Goal: Task Accomplishment & Management: Manage account settings

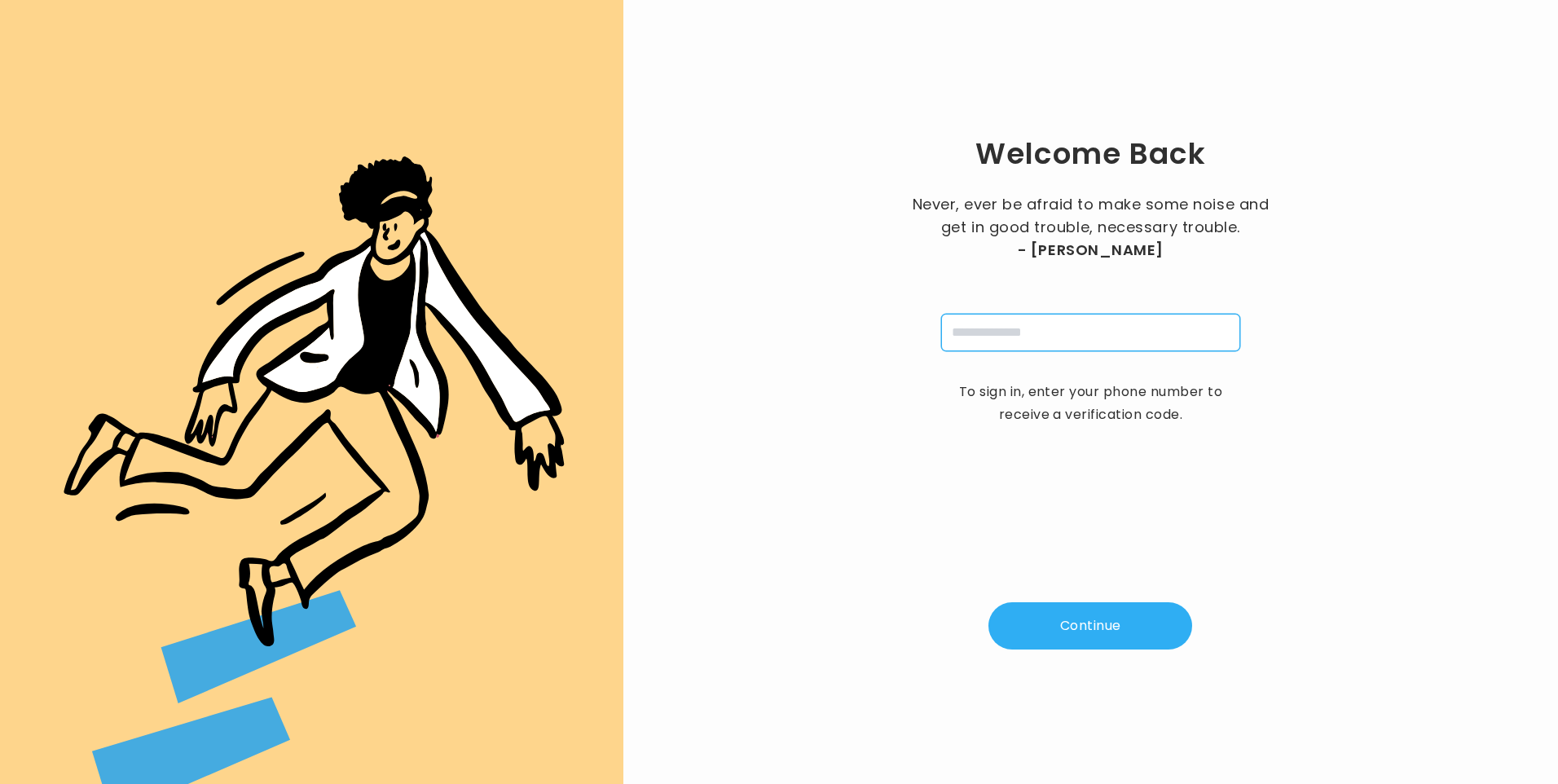
click at [976, 349] on input "tel" at bounding box center [1090, 332] width 299 height 37
type input "**********"
click at [1075, 629] on button "Continue" at bounding box center [1090, 626] width 204 height 48
type input "*"
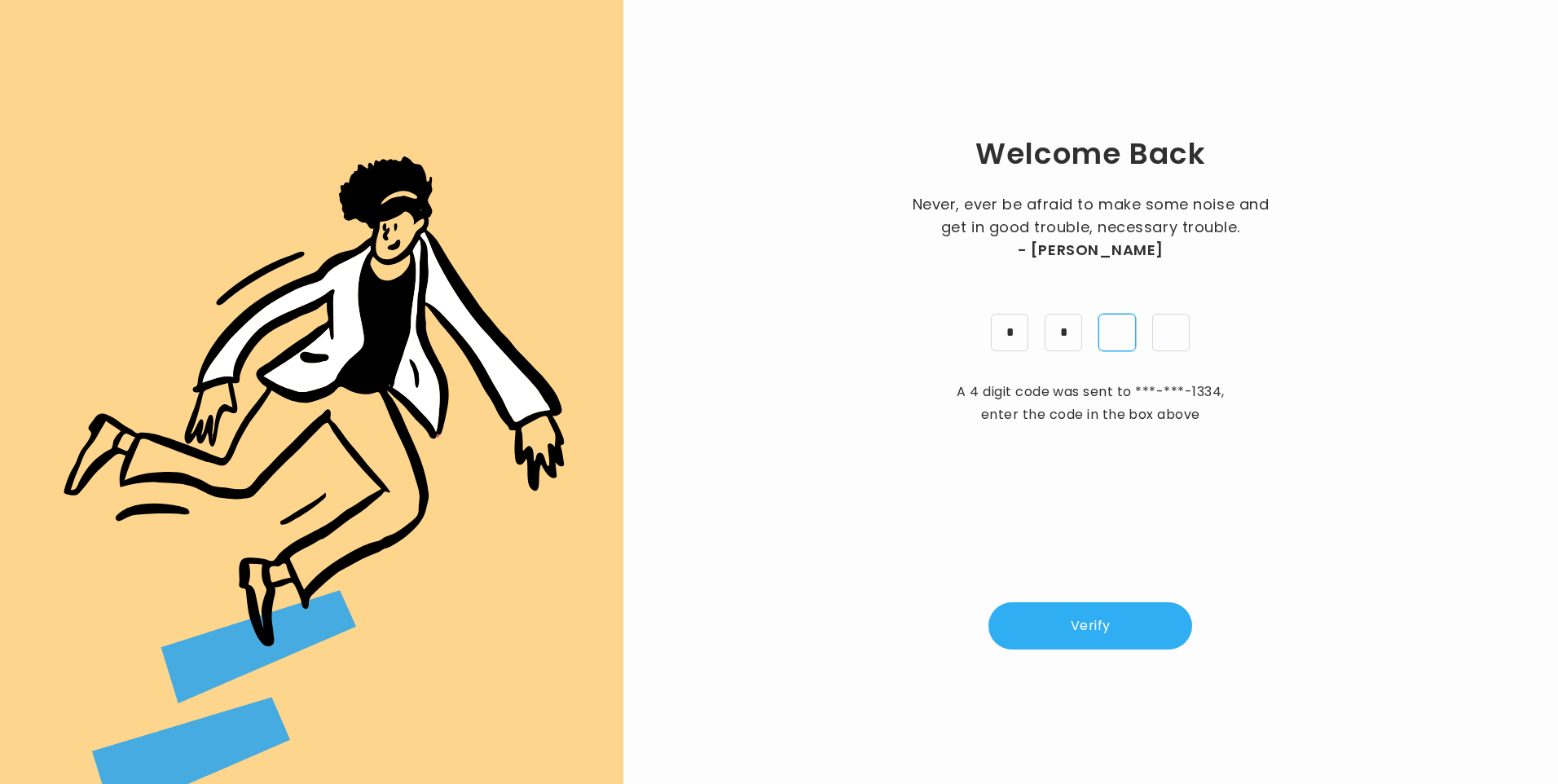
type input "*"
click at [1144, 626] on button "Verify" at bounding box center [1090, 626] width 204 height 48
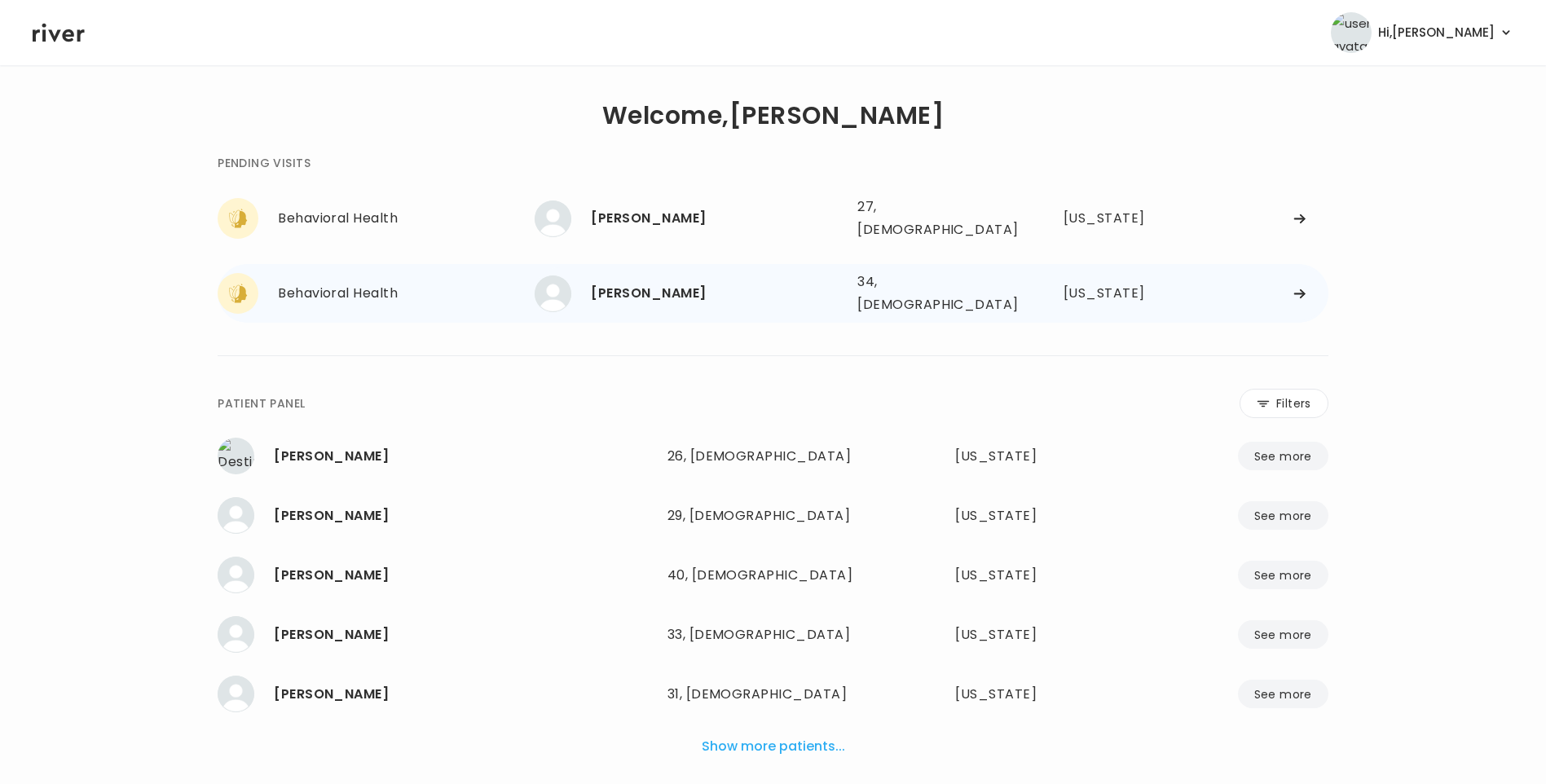
click at [656, 282] on div "[PERSON_NAME]" at bounding box center [717, 294] width 253 height 23
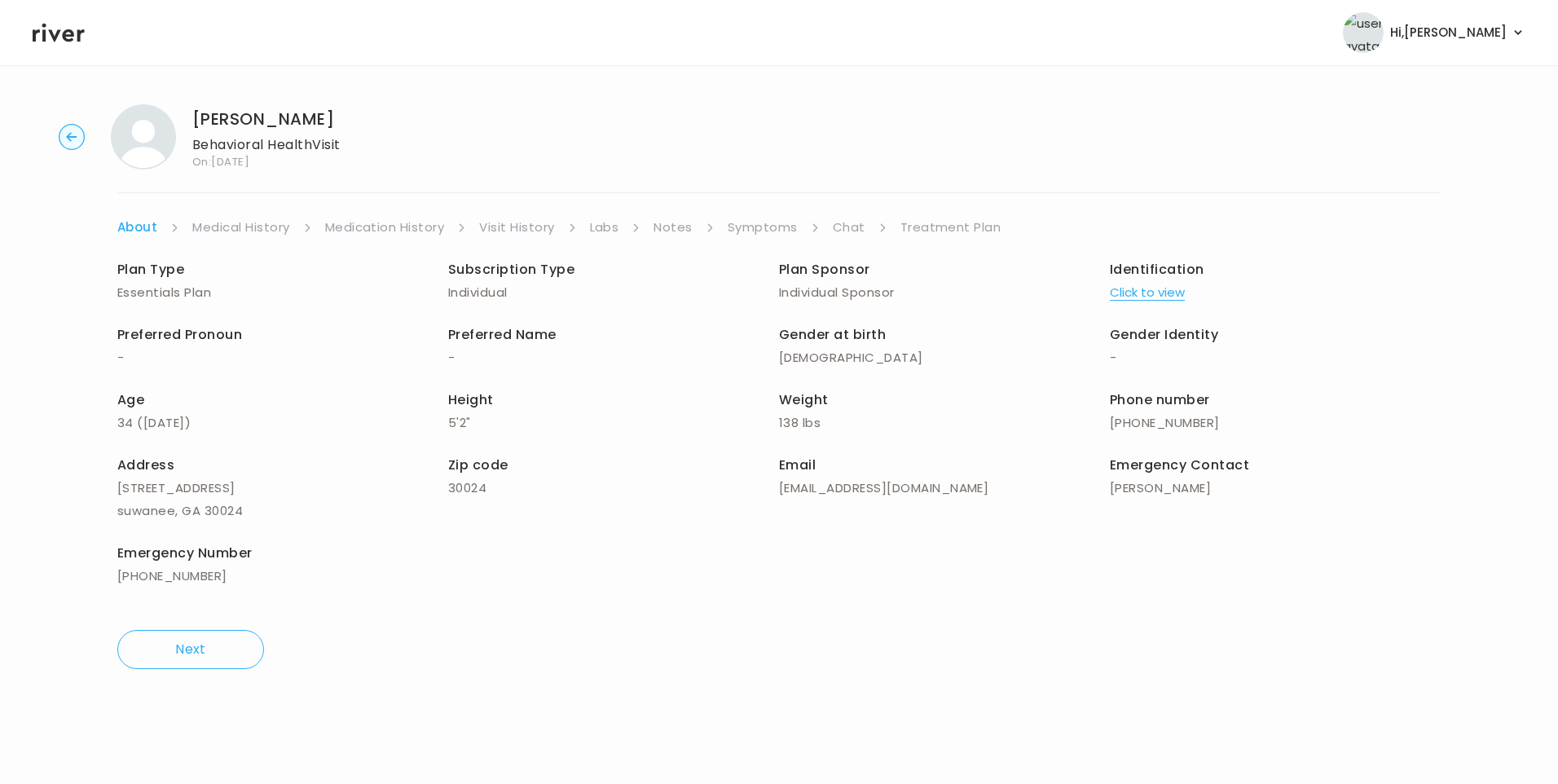
click at [841, 228] on link "Chat" at bounding box center [849, 228] width 33 height 23
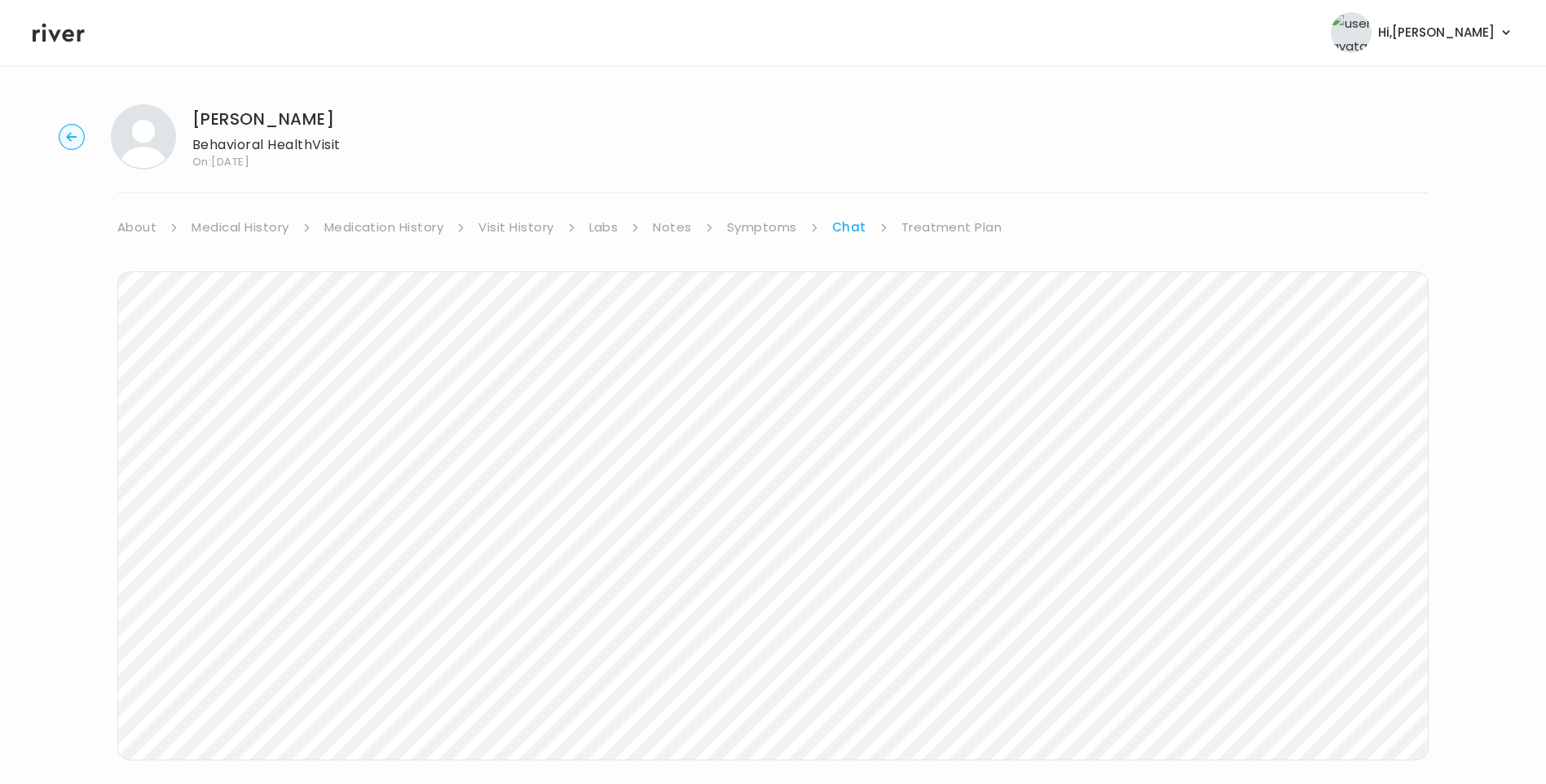
drag, startPoint x: 49, startPoint y: 28, endPoint x: 60, endPoint y: 34, distance: 12.5
click at [51, 30] on icon at bounding box center [58, 33] width 52 height 25
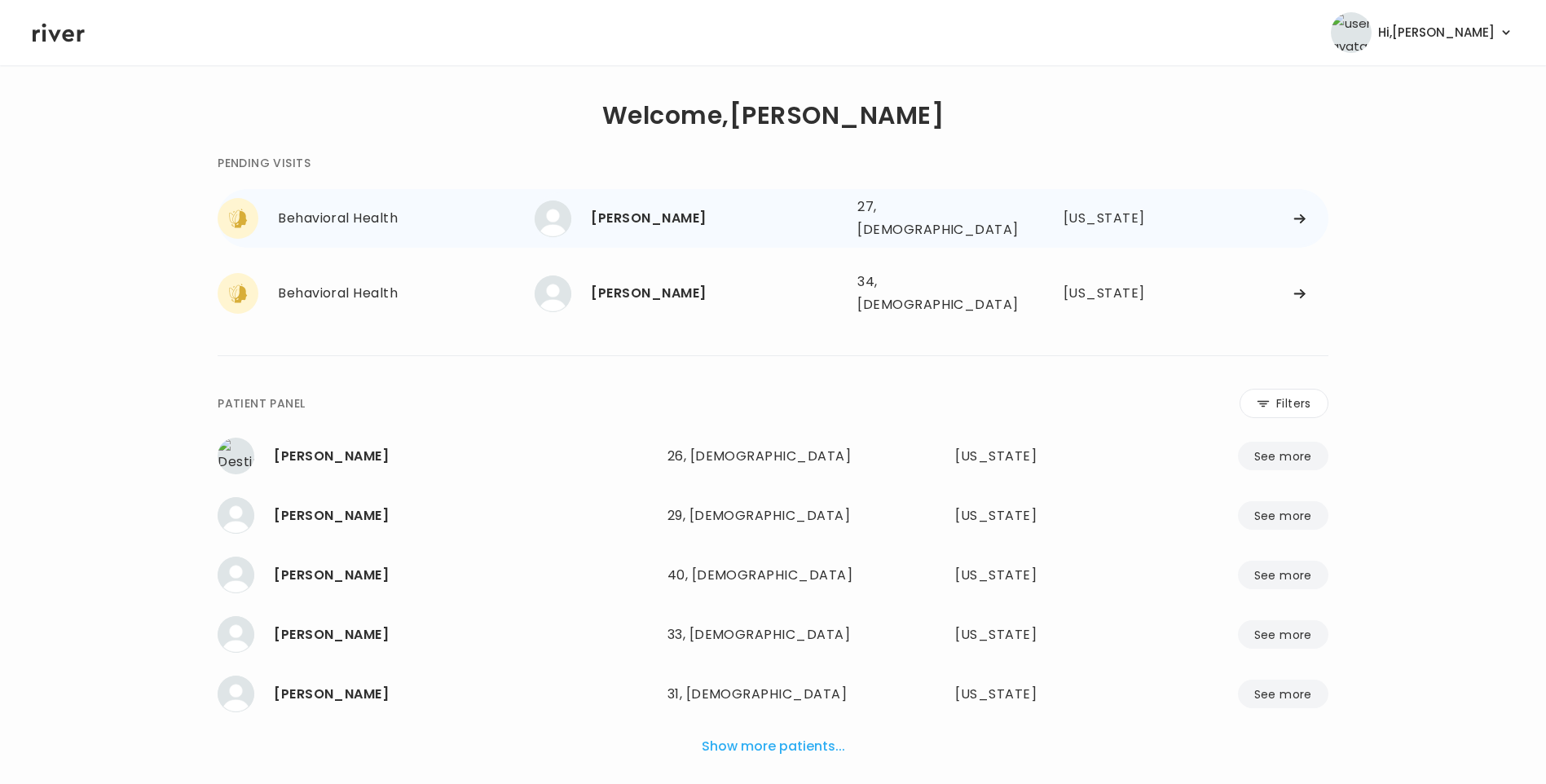
click at [617, 215] on div "[PERSON_NAME]" at bounding box center [717, 219] width 253 height 23
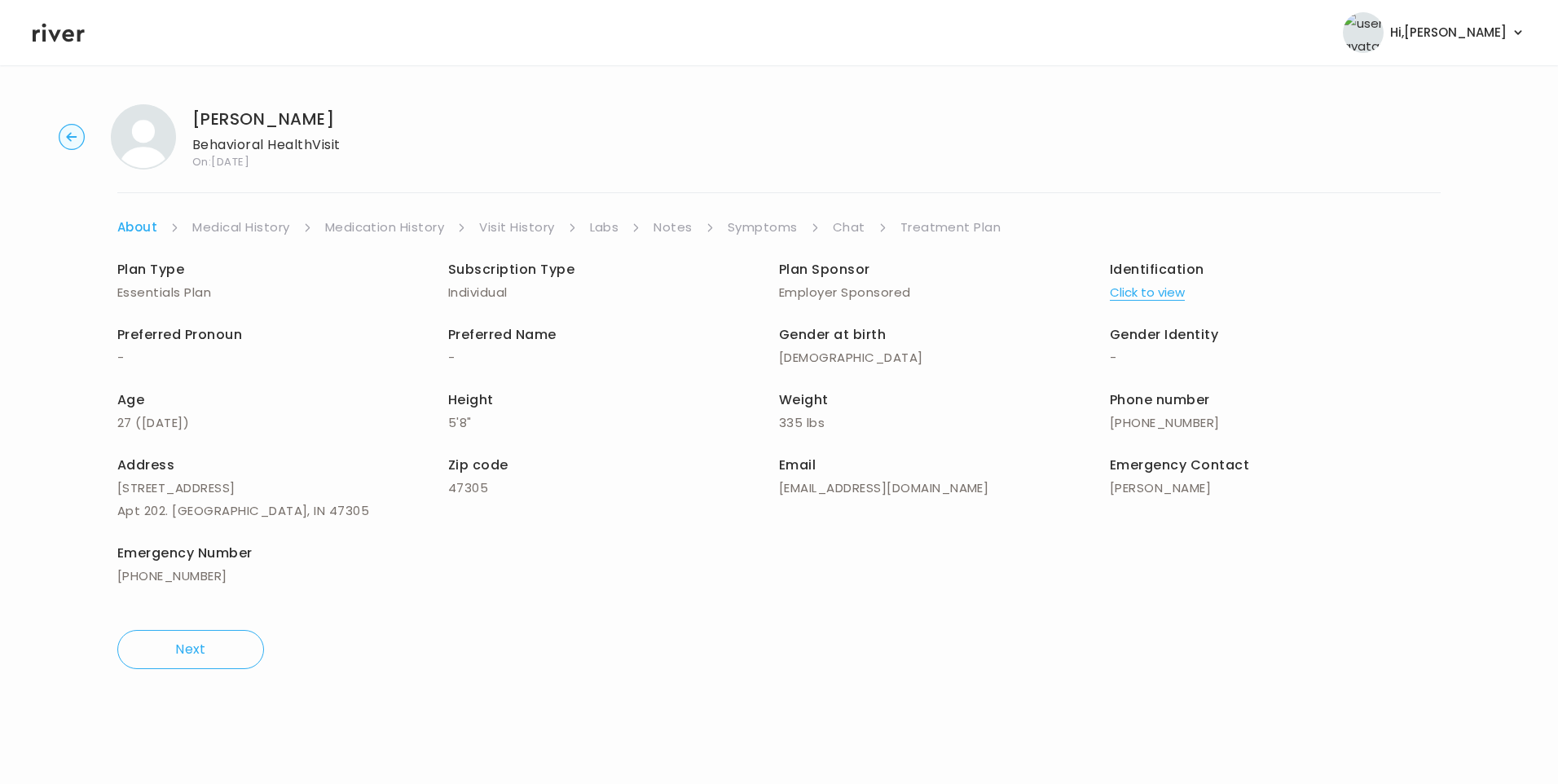
click at [840, 223] on link "Chat" at bounding box center [849, 228] width 33 height 23
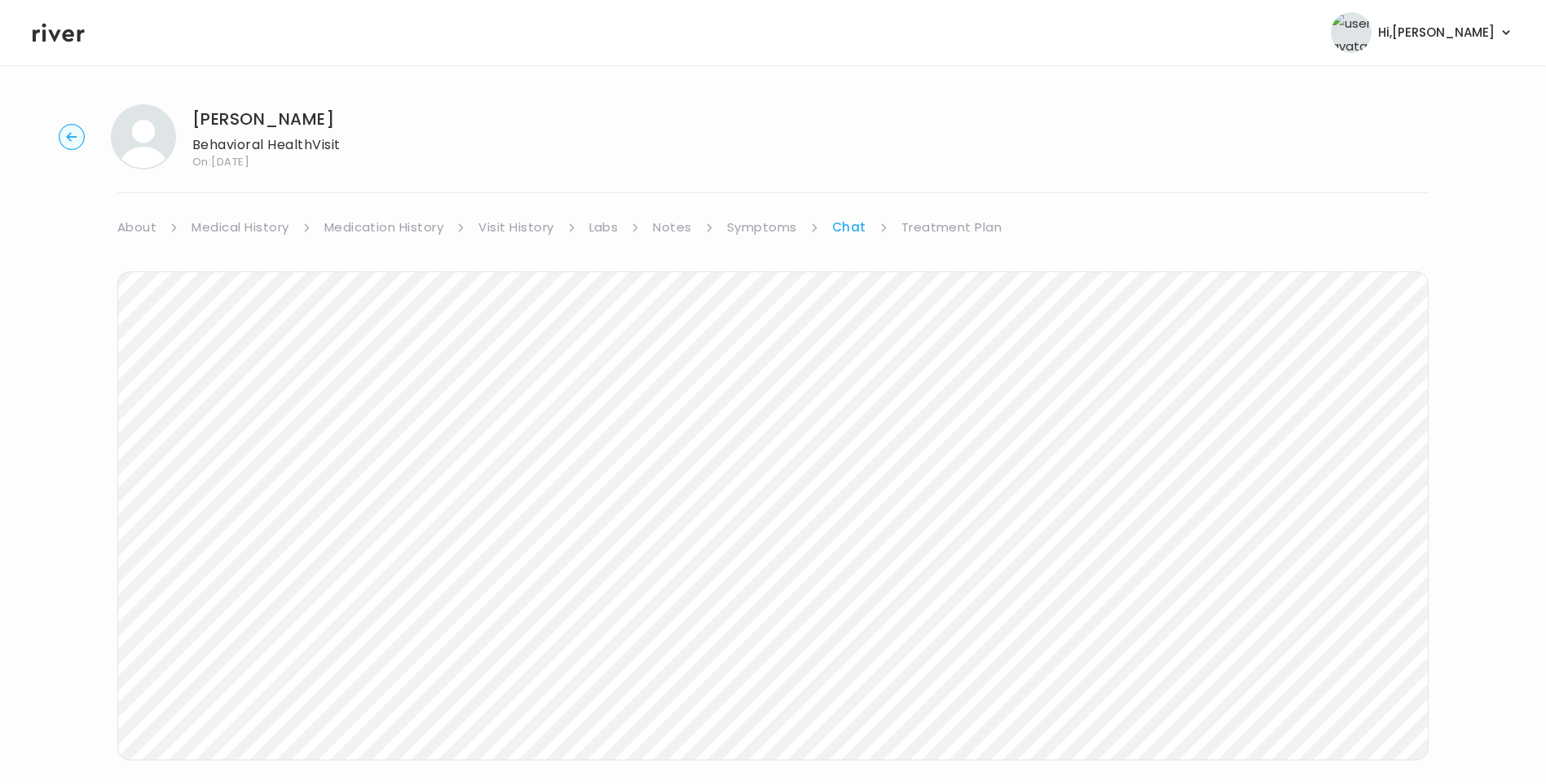
scroll to position [59, 0]
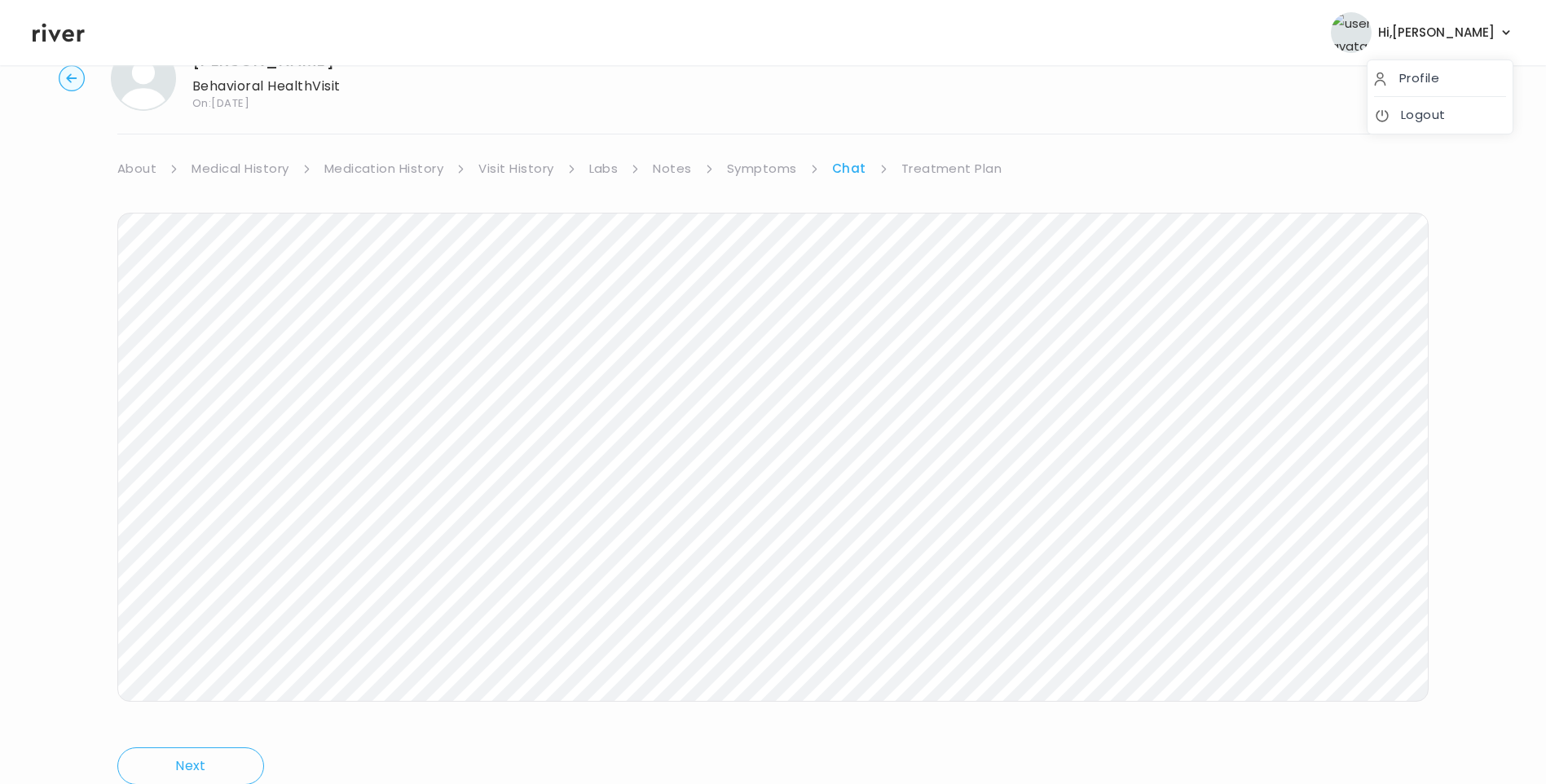
click at [1482, 36] on span "Hi, [PERSON_NAME]" at bounding box center [1437, 33] width 116 height 23
click at [1437, 112] on link "Logout" at bounding box center [1441, 115] width 132 height 23
